Goal: Book appointment/travel/reservation

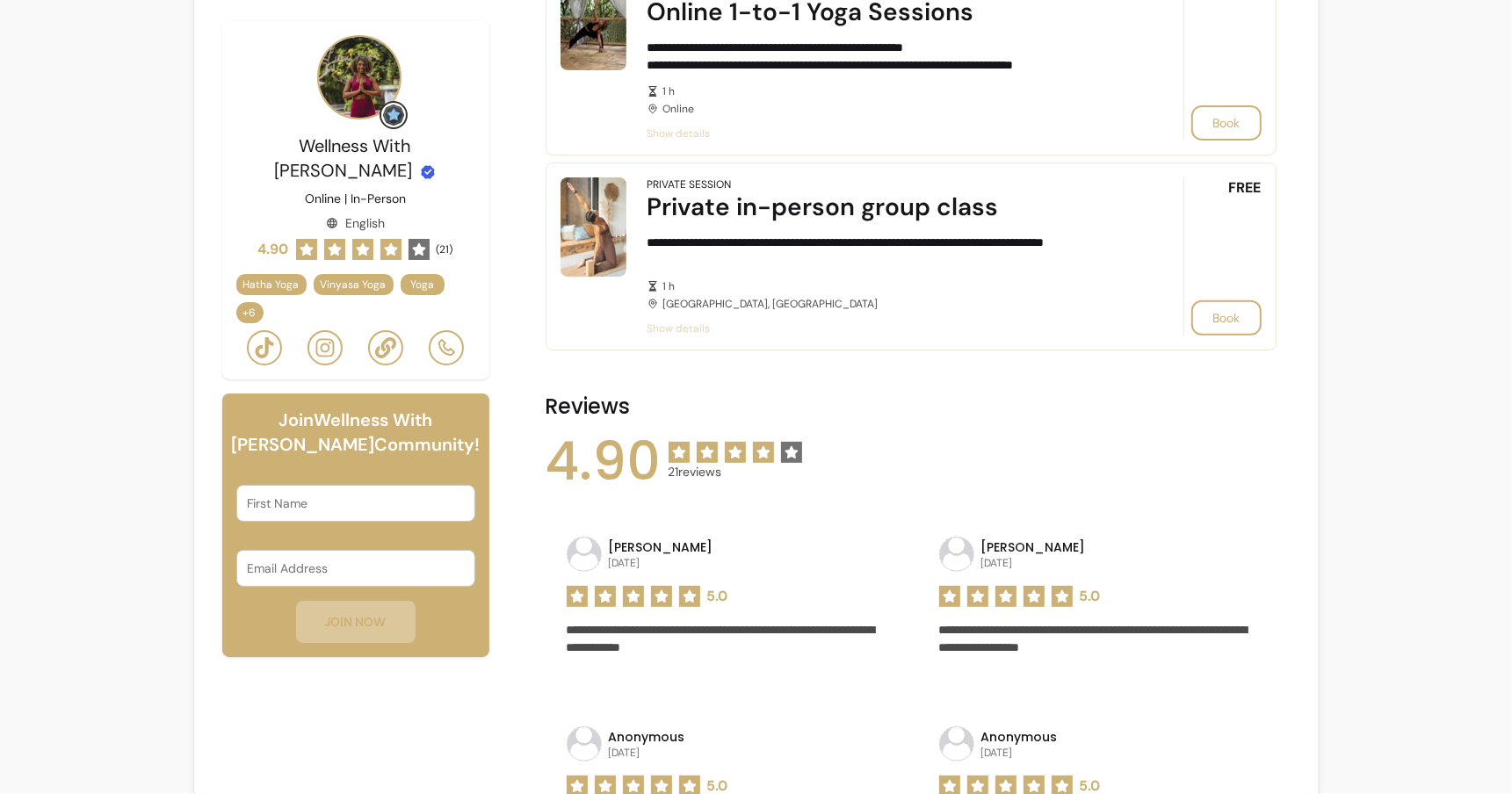
scroll to position [435, 0]
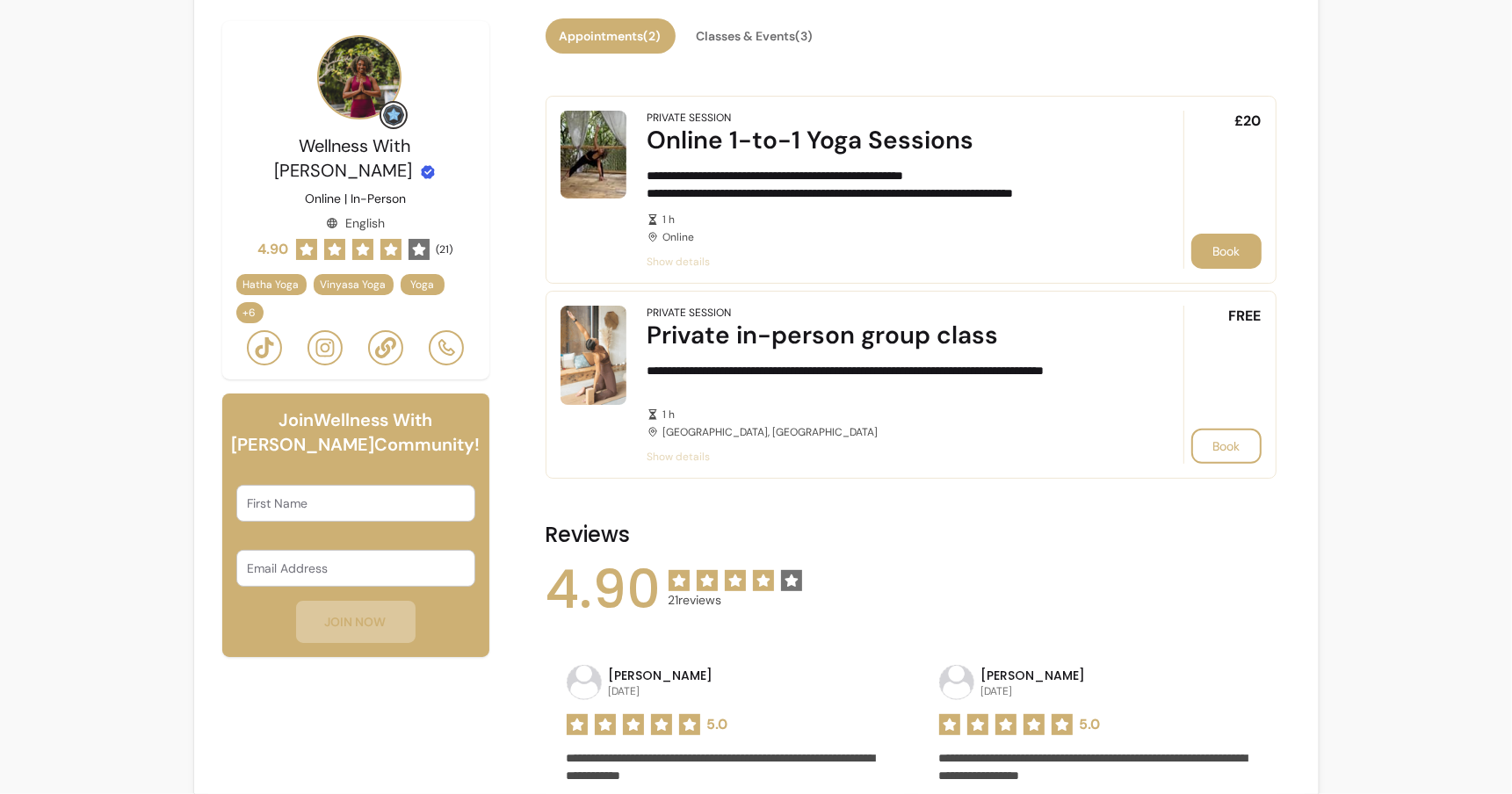
click at [1222, 246] on button "Book" at bounding box center [1226, 251] width 70 height 35
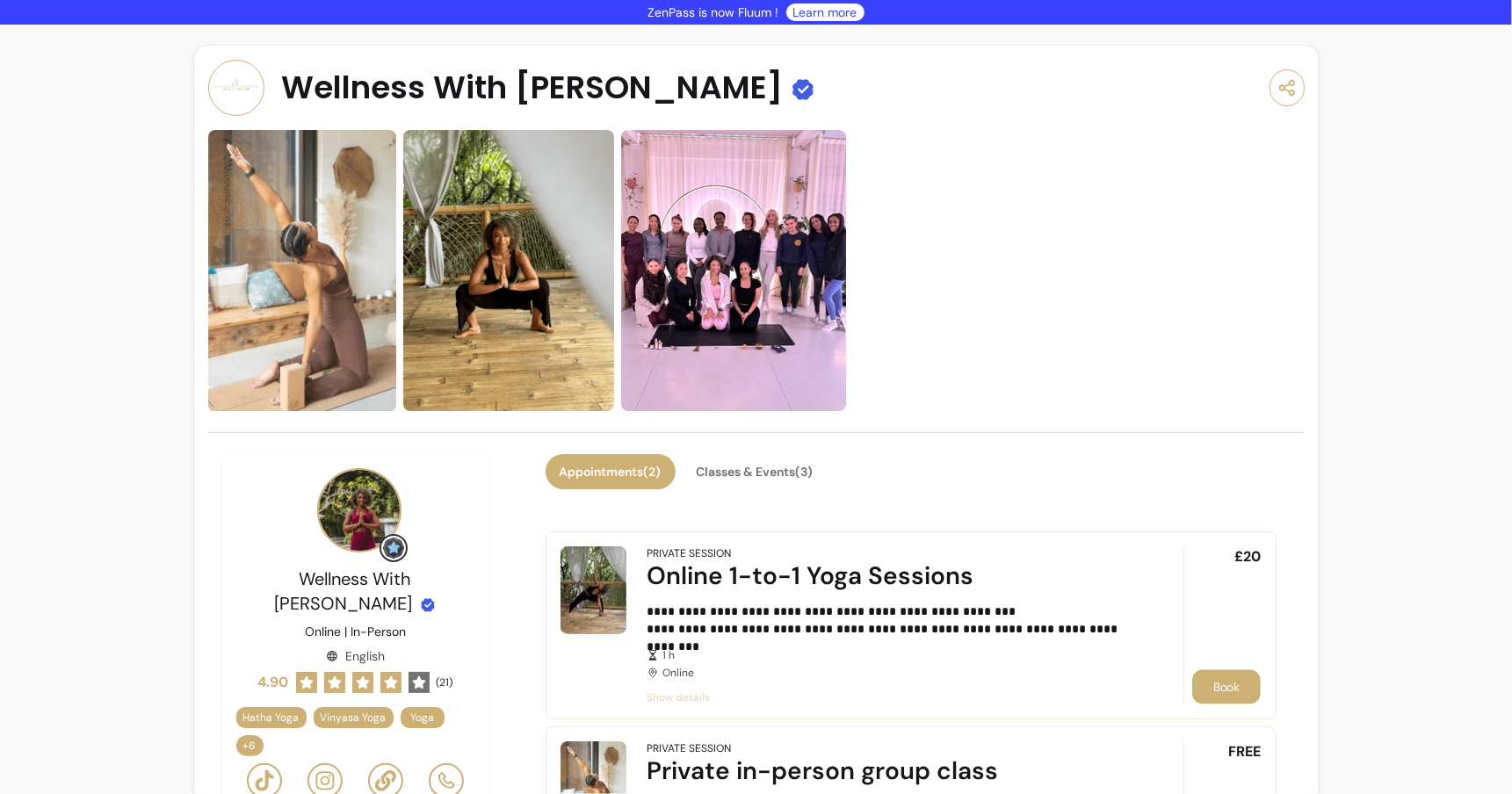
click at [1238, 679] on button "Book" at bounding box center [1226, 687] width 69 height 34
click at [1223, 688] on button "Book" at bounding box center [1226, 687] width 69 height 34
click at [1233, 680] on button "Book" at bounding box center [1226, 687] width 70 height 35
